Goal: Transaction & Acquisition: Book appointment/travel/reservation

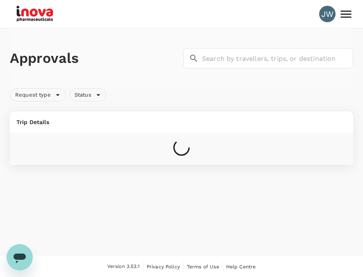
drag, startPoint x: 0, startPoint y: 0, endPoint x: 227, endPoint y: 11, distance: 227.6
click at [227, 11] on div "JW" at bounding box center [182, 14] width 344 height 28
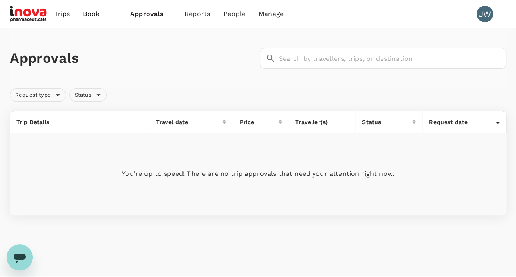
click at [94, 17] on span "Book" at bounding box center [91, 14] width 16 height 10
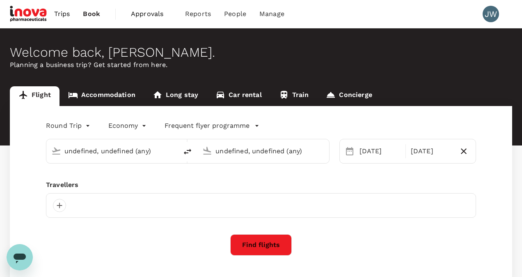
type input "Singapore Changi (SIN)"
type input "Suvarnabhumi Intl (BKK)"
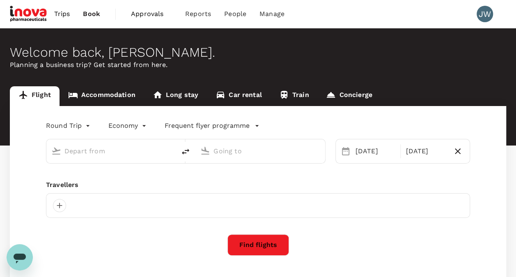
type input "oneway"
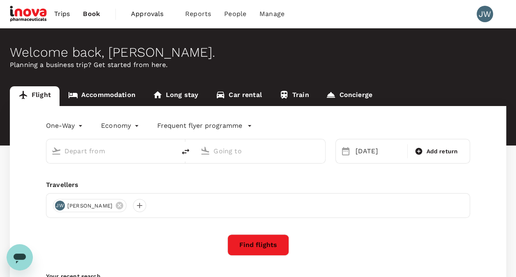
type input "Budapest [PERSON_NAME] Intl ([PERSON_NAME])"
type input "Athens Intl ([GEOGRAPHIC_DATA])"
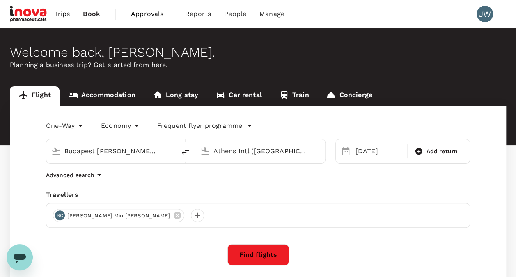
click at [106, 97] on link "Accommodation" at bounding box center [101, 96] width 85 height 20
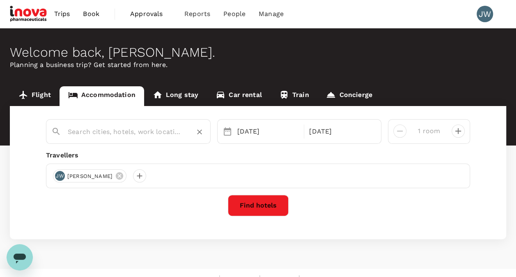
click at [144, 129] on input "text" at bounding box center [125, 131] width 114 height 13
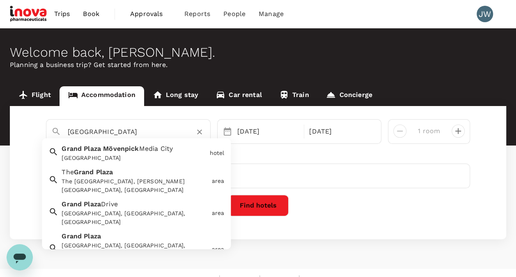
click at [120, 148] on span "Mövenpick" at bounding box center [121, 149] width 36 height 8
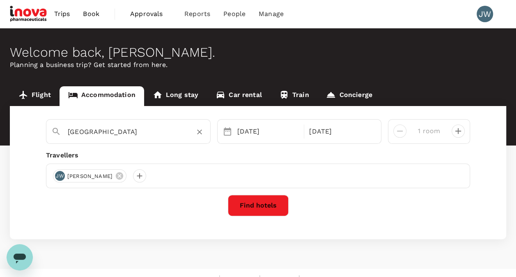
type input "[GEOGRAPHIC_DATA]"
click at [270, 134] on div "[DATE]" at bounding box center [268, 131] width 69 height 16
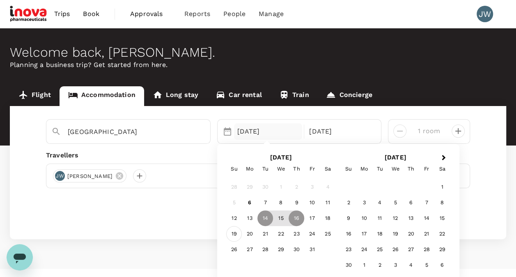
click at [233, 233] on div "19" at bounding box center [234, 234] width 16 height 16
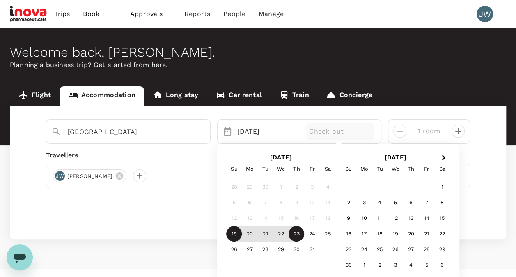
click at [294, 235] on div "23" at bounding box center [296, 234] width 16 height 16
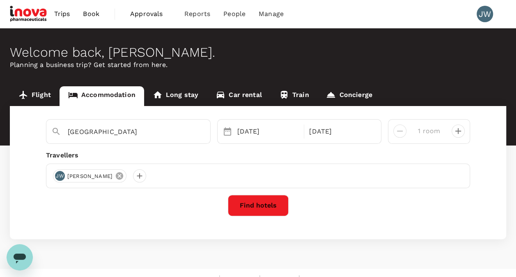
click at [116, 175] on icon at bounding box center [119, 175] width 7 height 7
click at [59, 177] on div at bounding box center [59, 175] width 13 height 13
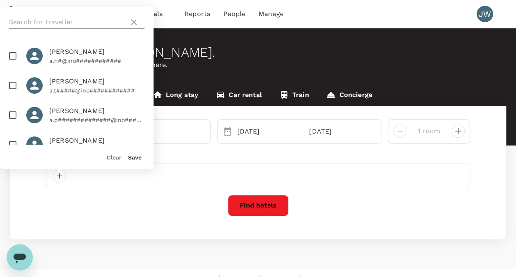
click at [42, 21] on input "text" at bounding box center [67, 22] width 117 height 13
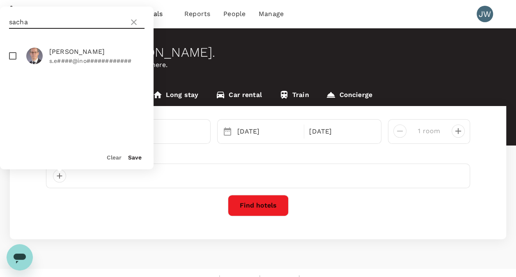
type input "sacha"
click at [12, 53] on input "checkbox" at bounding box center [12, 55] width 17 height 17
checkbox input "true"
click at [128, 158] on button "Save" at bounding box center [135, 157] width 14 height 7
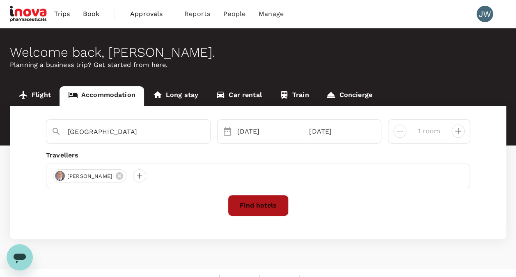
click at [250, 206] on button "Find hotels" at bounding box center [258, 204] width 61 height 21
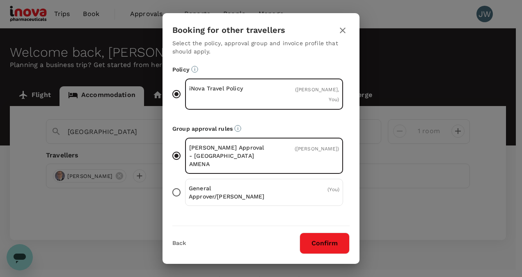
click at [340, 30] on icon "button" at bounding box center [343, 30] width 10 height 10
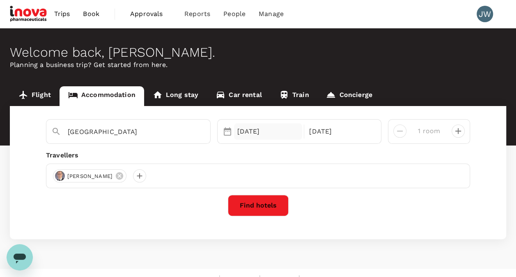
click at [285, 135] on div "[DATE]" at bounding box center [268, 131] width 69 height 16
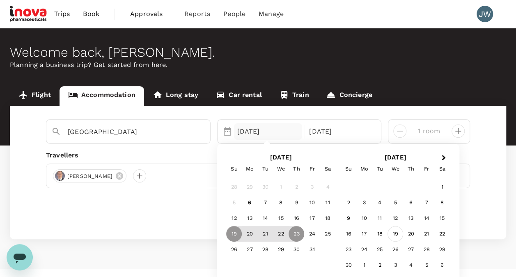
click at [363, 235] on div "19" at bounding box center [395, 234] width 16 height 16
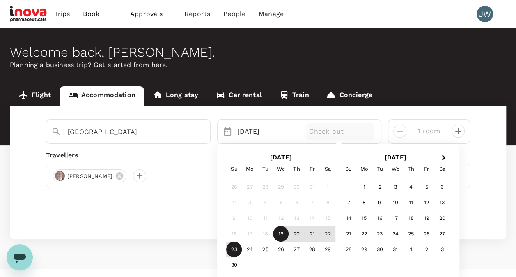
click at [234, 249] on div "23" at bounding box center [234, 250] width 16 height 16
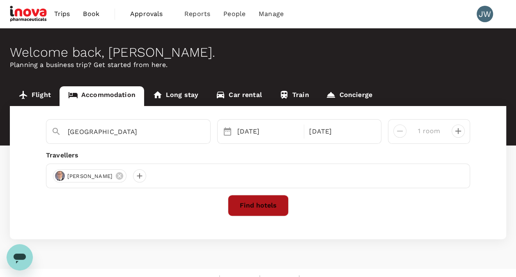
click at [267, 205] on button "Find hotels" at bounding box center [258, 204] width 61 height 21
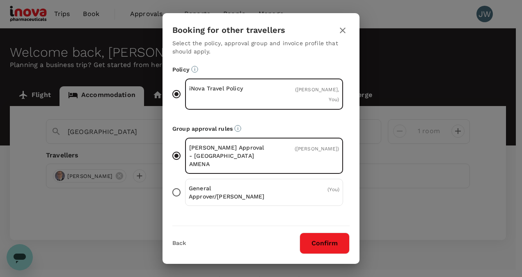
click at [313, 244] on button "Confirm" at bounding box center [324, 242] width 50 height 21
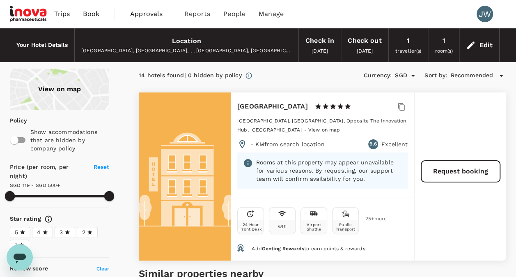
type input "499.12"
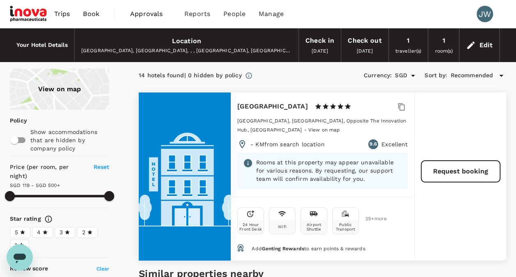
click at [276, 104] on h6 "[GEOGRAPHIC_DATA]" at bounding box center [272, 106] width 71 height 11
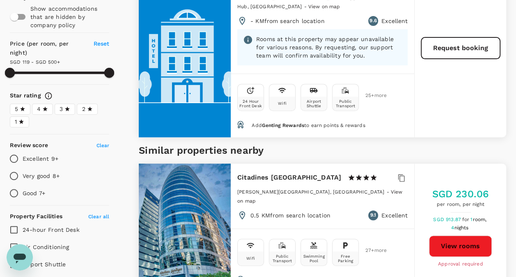
click at [177, 100] on div at bounding box center [185, 53] width 92 height 168
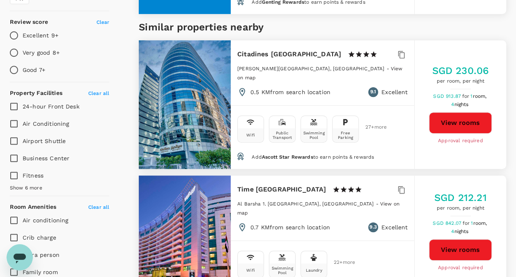
scroll to position [0, 0]
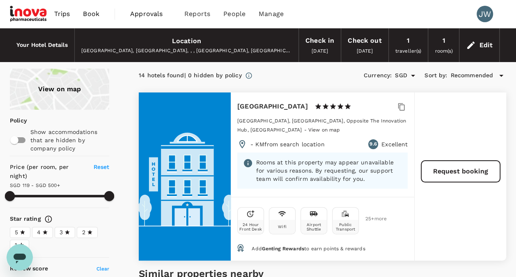
click at [290, 111] on h6 "[GEOGRAPHIC_DATA]" at bounding box center [272, 106] width 71 height 11
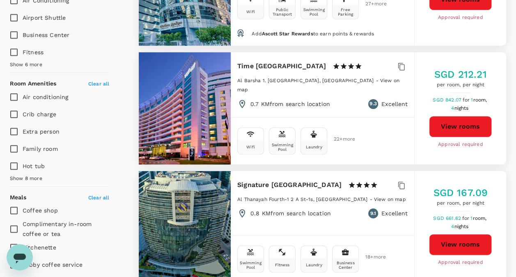
scroll to position [123, 0]
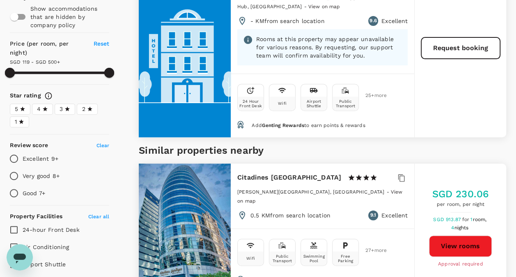
click at [363, 93] on span "25 + more" at bounding box center [371, 95] width 12 height 5
drag, startPoint x: 374, startPoint y: 93, endPoint x: 372, endPoint y: 97, distance: 4.8
click at [363, 97] on span "25 + more" at bounding box center [371, 95] width 12 height 5
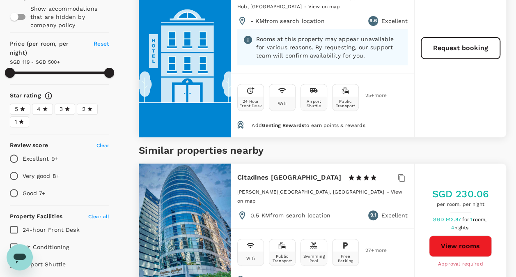
scroll to position [0, 0]
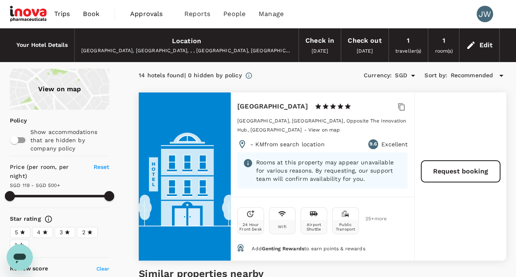
click at [195, 43] on div "Location" at bounding box center [186, 40] width 29 height 11
click at [363, 43] on div "Edit" at bounding box center [486, 44] width 14 height 11
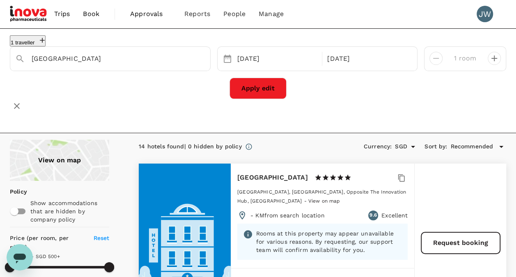
drag, startPoint x: 177, startPoint y: 65, endPoint x: 0, endPoint y: 80, distance: 177.9
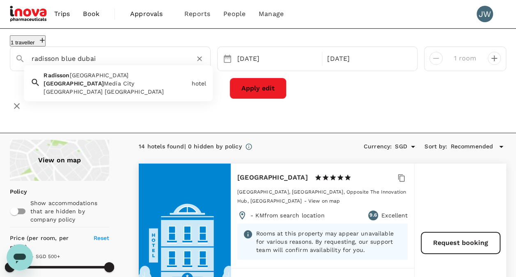
click at [93, 78] on span "[GEOGRAPHIC_DATA]" at bounding box center [99, 75] width 59 height 7
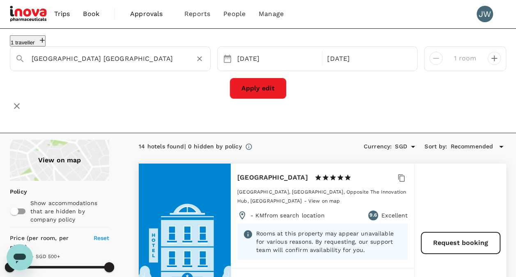
type input "[GEOGRAPHIC_DATA] [GEOGRAPHIC_DATA]"
click at [257, 88] on button "Apply edit" at bounding box center [257, 88] width 57 height 21
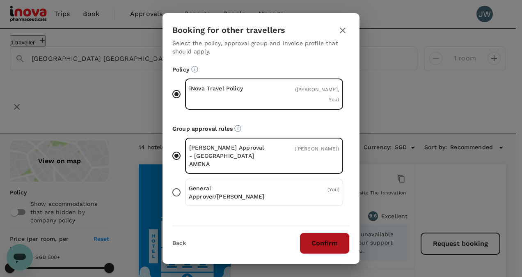
click at [327, 242] on button "Confirm" at bounding box center [324, 242] width 50 height 21
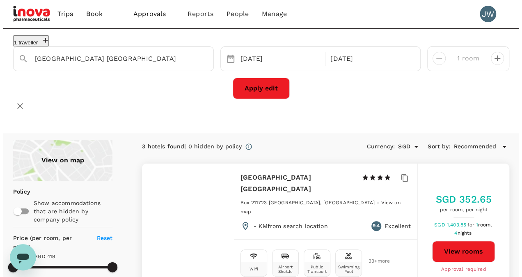
scroll to position [123, 0]
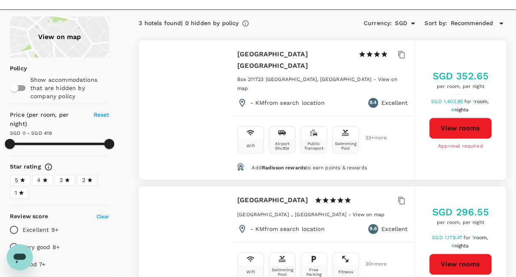
type input "418"
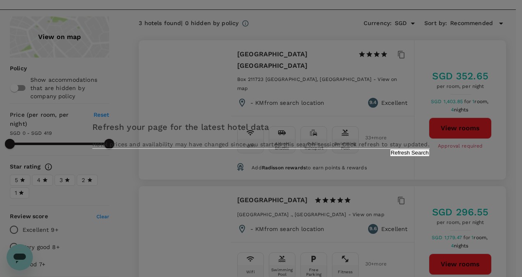
click at [363, 156] on button "Refresh Search" at bounding box center [410, 153] width 40 height 8
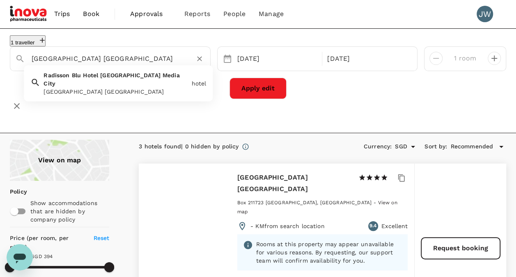
click at [167, 63] on input "[GEOGRAPHIC_DATA] [GEOGRAPHIC_DATA]" at bounding box center [107, 58] width 151 height 13
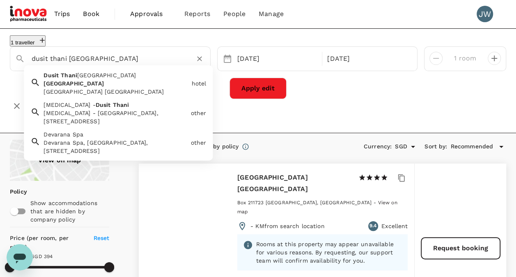
click at [80, 78] on span "[GEOGRAPHIC_DATA]" at bounding box center [106, 75] width 59 height 7
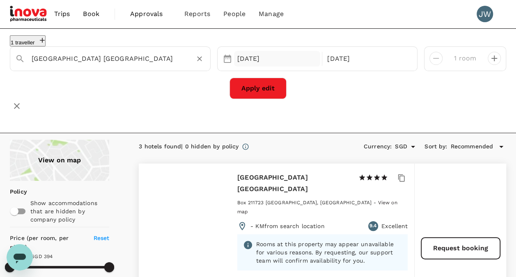
type input "[GEOGRAPHIC_DATA] [GEOGRAPHIC_DATA]"
click at [267, 64] on div "[DATE]" at bounding box center [277, 59] width 87 height 16
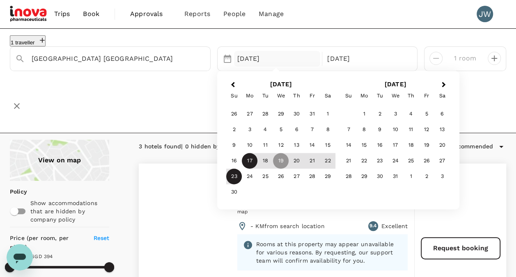
click at [251, 166] on div "17" at bounding box center [250, 161] width 16 height 16
click at [282, 165] on div "19" at bounding box center [281, 161] width 16 height 16
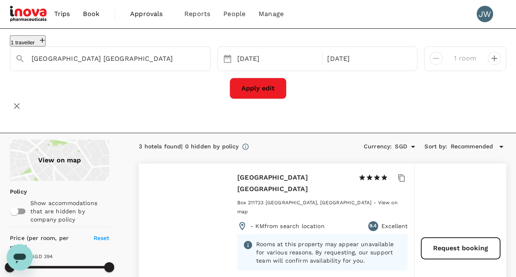
click at [266, 94] on button "Apply edit" at bounding box center [257, 88] width 57 height 21
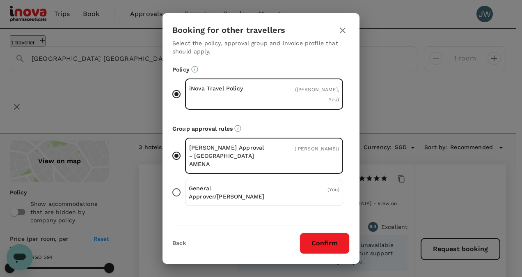
click at [323, 240] on button "Confirm" at bounding box center [324, 242] width 50 height 21
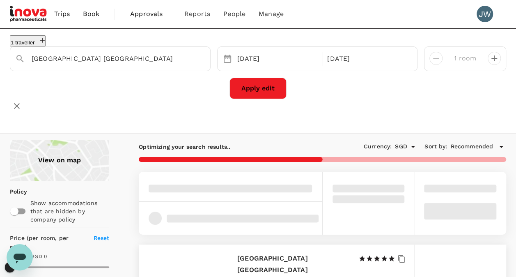
type input "435.51"
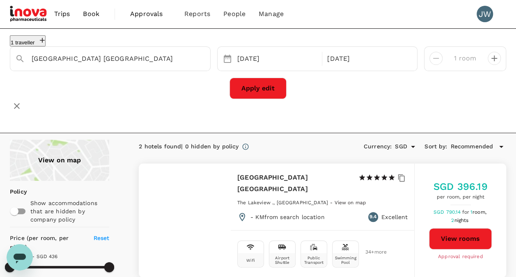
scroll to position [123, 0]
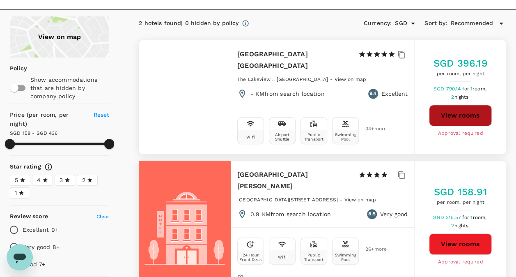
click at [363, 109] on button "View rooms" at bounding box center [460, 115] width 63 height 21
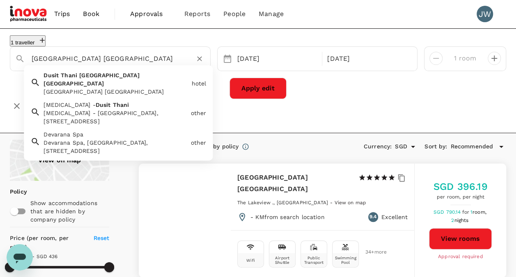
drag, startPoint x: 143, startPoint y: 58, endPoint x: 18, endPoint y: 63, distance: 124.8
click at [22, 63] on div "[GEOGRAPHIC_DATA] [GEOGRAPHIC_DATA]" at bounding box center [107, 55] width 197 height 21
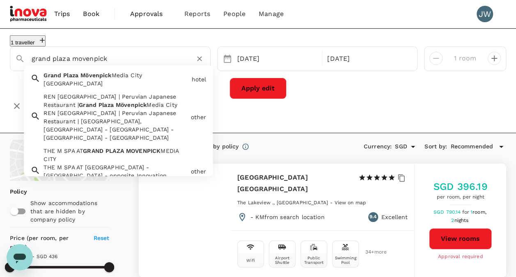
click at [89, 84] on div "[GEOGRAPHIC_DATA] [GEOGRAPHIC_DATA]" at bounding box center [114, 78] width 148 height 20
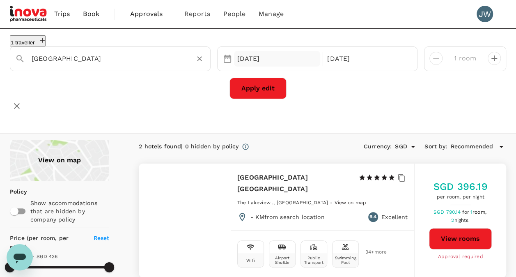
type input "[GEOGRAPHIC_DATA]"
click at [265, 65] on div "[DATE]" at bounding box center [277, 59] width 87 height 16
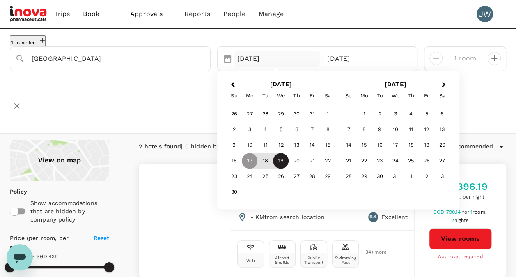
click at [281, 166] on div "19" at bounding box center [281, 161] width 16 height 16
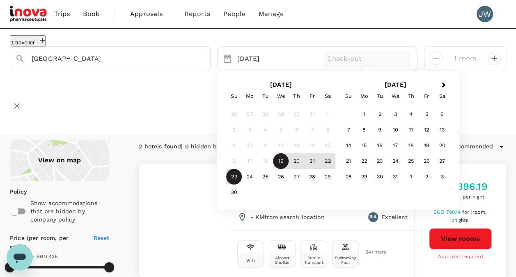
click at [231, 181] on div "23" at bounding box center [234, 177] width 16 height 16
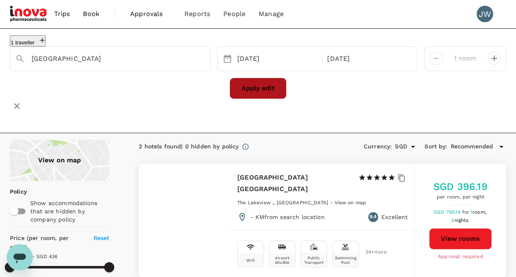
click at [275, 94] on button "Apply edit" at bounding box center [257, 88] width 57 height 21
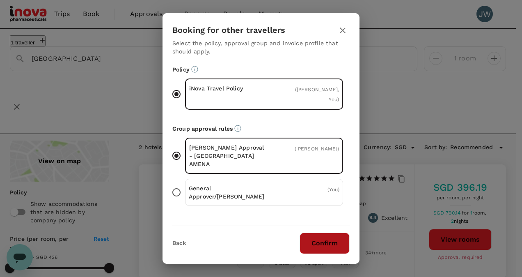
click at [318, 247] on button "Confirm" at bounding box center [324, 242] width 50 height 21
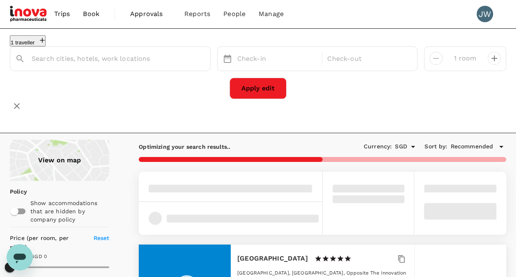
type input "[GEOGRAPHIC_DATA]"
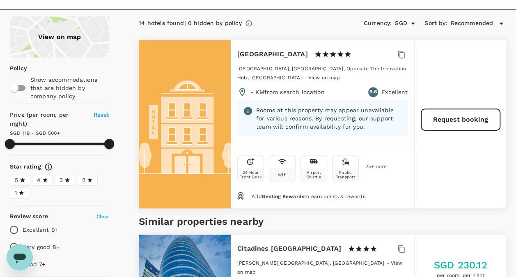
type input "499.12"
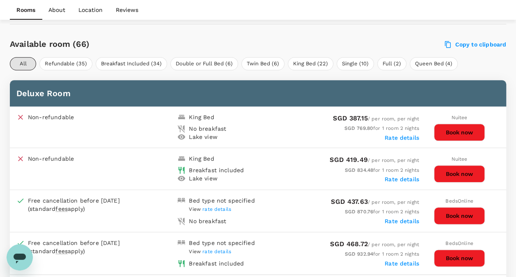
scroll to position [492, 0]
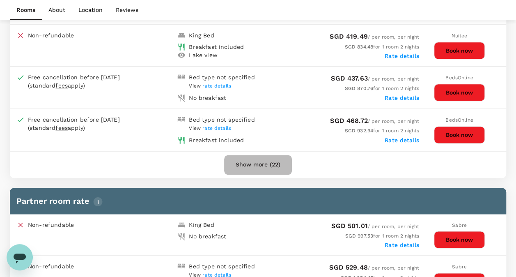
click at [263, 161] on button "Show more (22)" at bounding box center [258, 165] width 68 height 20
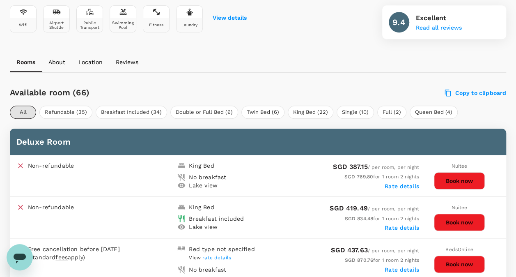
scroll to position [369, 0]
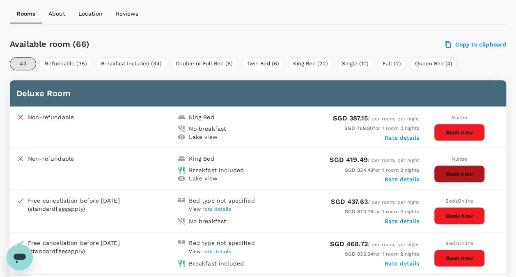
click at [456, 175] on button "Book now" at bounding box center [459, 173] width 51 height 17
